Goal: Communication & Community: Answer question/provide support

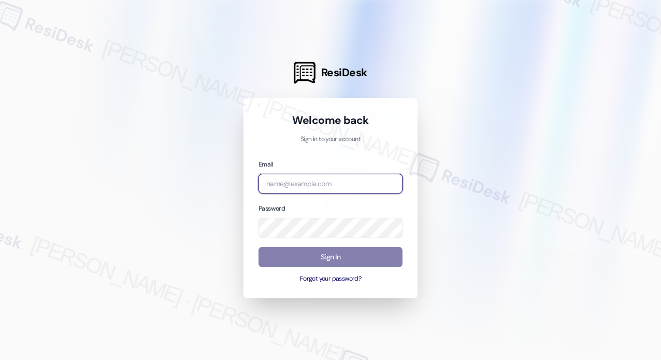
click at [316, 182] on input "email" at bounding box center [331, 184] width 144 height 20
click at [0, 359] on com-1password-button at bounding box center [0, 360] width 0 height 0
type input "[EMAIL_ADDRESS][PERSON_NAME][DOMAIN_NAME]"
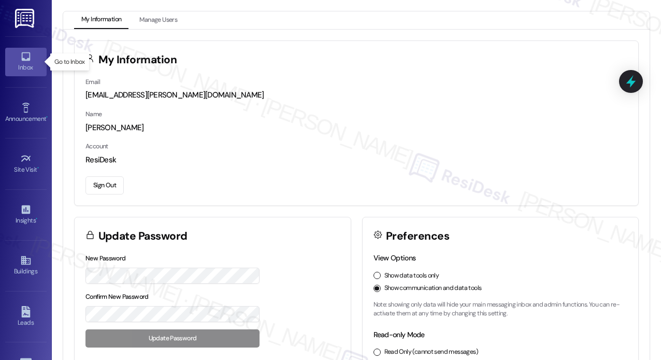
click at [30, 59] on link "Inbox" at bounding box center [25, 62] width 41 height 28
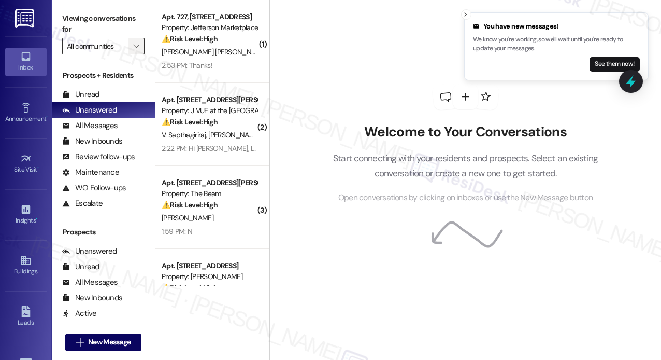
click at [138, 45] on icon "" at bounding box center [136, 46] width 6 height 8
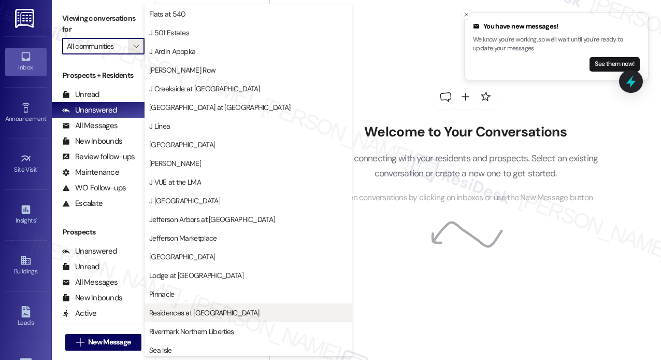
scroll to position [171, 0]
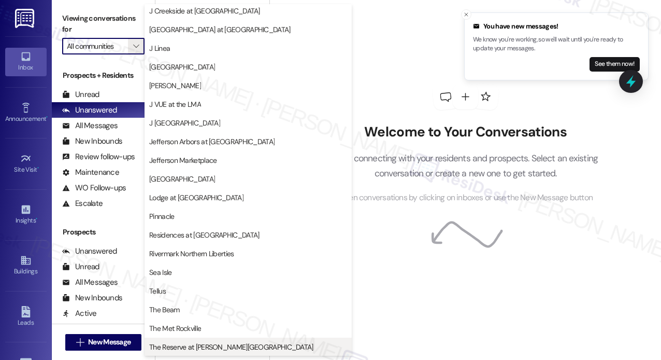
click at [216, 346] on span "The Reserve at [PERSON_NAME][GEOGRAPHIC_DATA]" at bounding box center [231, 346] width 164 height 10
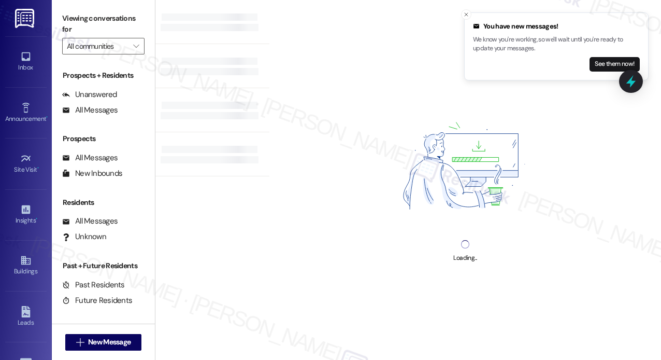
type input "The Reserve at [PERSON_NAME][GEOGRAPHIC_DATA]"
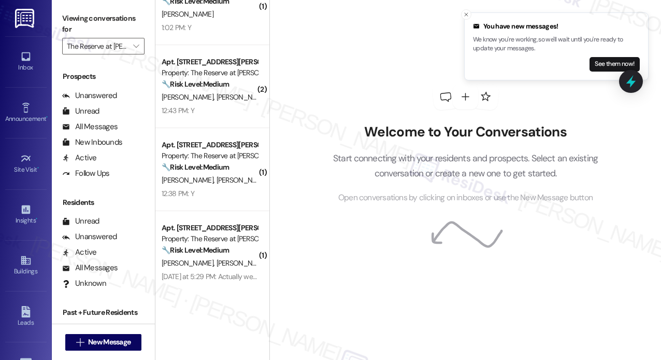
scroll to position [207, 0]
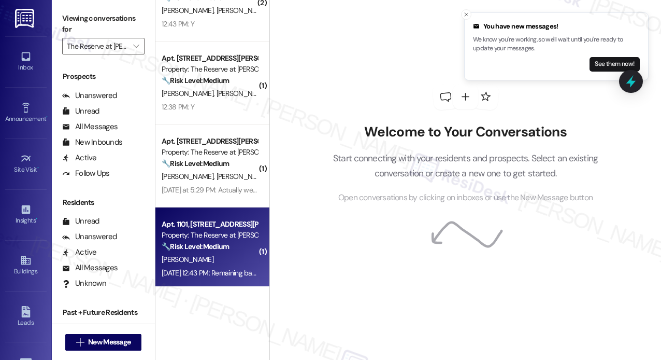
click at [203, 265] on div "[PERSON_NAME]" at bounding box center [210, 259] width 98 height 13
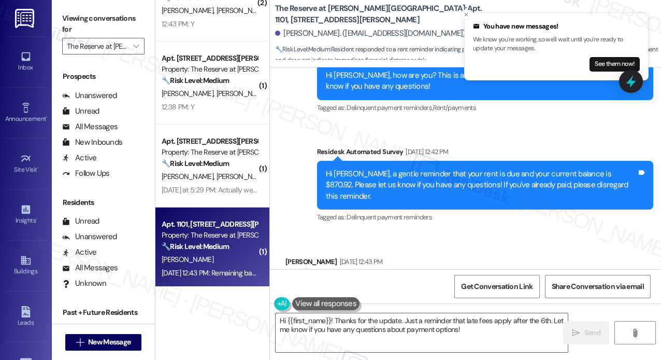
scroll to position [2247, 0]
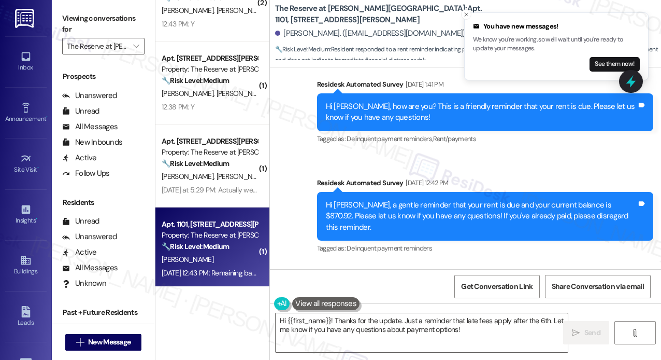
click at [363, 225] on div "Survey, sent via SMS Residesk Automated Survey [DATE] 12:42 PM Hi [PERSON_NAME]…" at bounding box center [485, 216] width 352 height 94
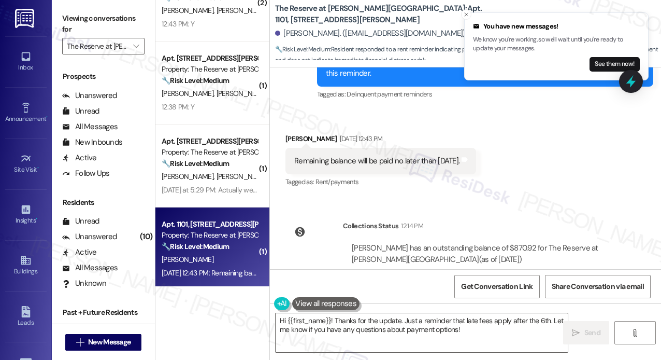
scroll to position [2402, 0]
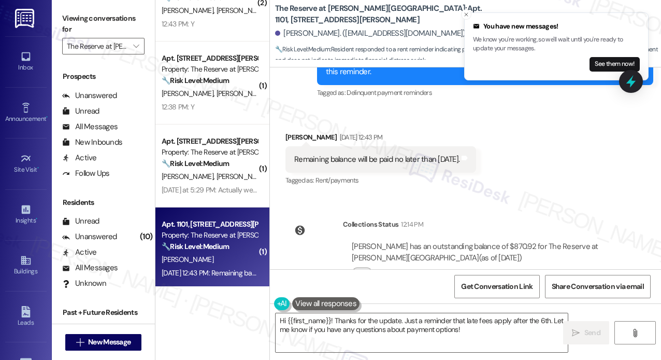
click at [364, 154] on div "Remaining balance will be paid no later than [DATE]." at bounding box center [376, 159] width 165 height 11
click at [365, 154] on div "Remaining balance will be paid no later than [DATE]." at bounding box center [376, 159] width 165 height 11
copy div "Remaining balance will be paid no later than [DATE]. Tags and notes"
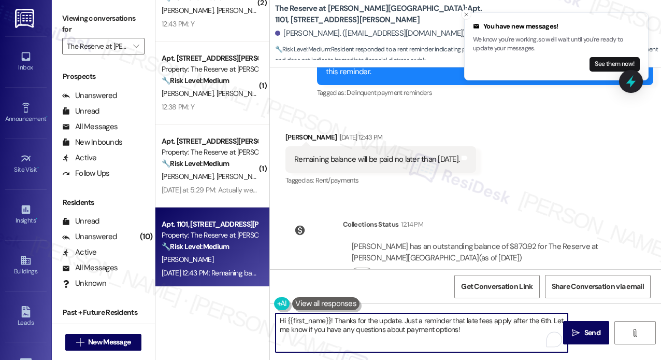
drag, startPoint x: 493, startPoint y: 332, endPoint x: 349, endPoint y: 334, distance: 144.6
click at [334, 320] on textarea "Hi {{first_name}}! Thanks for the update. Just a reminder that late fees apply …" at bounding box center [422, 332] width 292 height 39
paste textarea "Just checking in—were you able to process the remaining balance as planned by […"
click at [517, 334] on textarea "Hi {{first_name}}! Just checking in—were you able to process the remaining bala…" at bounding box center [422, 332] width 292 height 39
click at [332, 330] on textarea "Hi {{first_name}}! Just checking in—were you able to process the remaining bala…" at bounding box center [422, 332] width 292 height 39
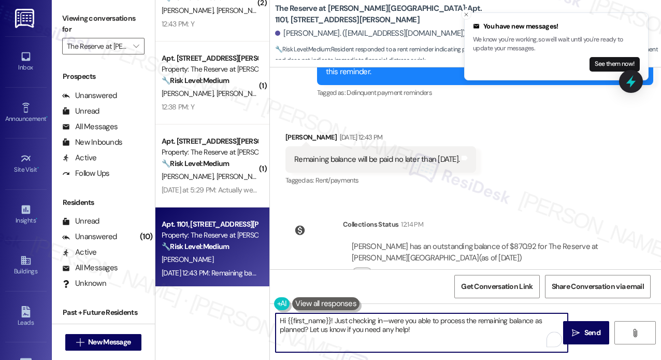
click at [464, 323] on textarea "Hi {{first_name}}! Just checking in—were you able to process the remaining bala…" at bounding box center [422, 332] width 292 height 39
type textarea "Hi {{first_name}}! Just checking in—were you able to process the remaining bala…"
click at [590, 331] on span "Send" at bounding box center [592, 332] width 16 height 11
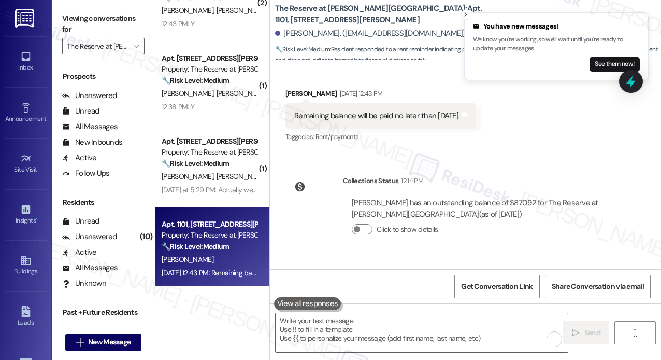
scroll to position [2485, 0]
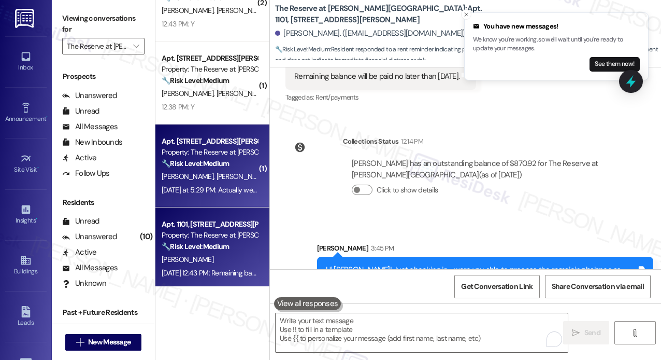
click at [236, 180] on div "[PERSON_NAME] [PERSON_NAME]" at bounding box center [210, 176] width 98 height 13
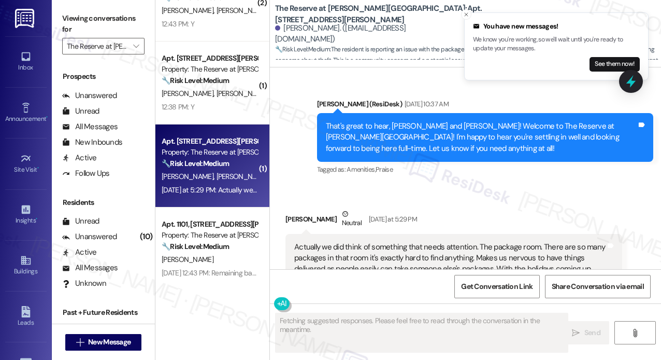
scroll to position [678, 0]
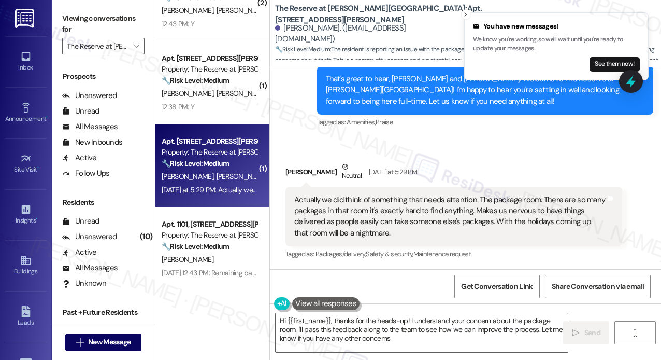
type textarea "Hi {{first_name}}, thanks for the heads-up! I understand your concern about the…"
